Goal: Check status

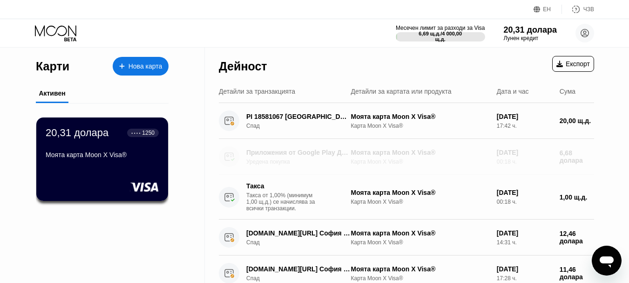
click at [272, 165] on font "Уредена покупка" at bounding box center [268, 161] width 44 height 7
